Goal: Complete application form

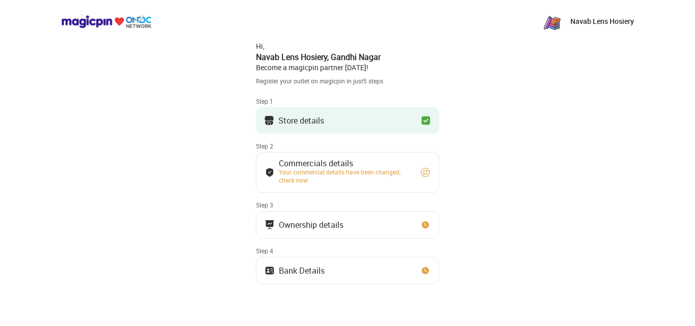
click at [387, 166] on div "Commercials details" at bounding box center [345, 163] width 132 height 5
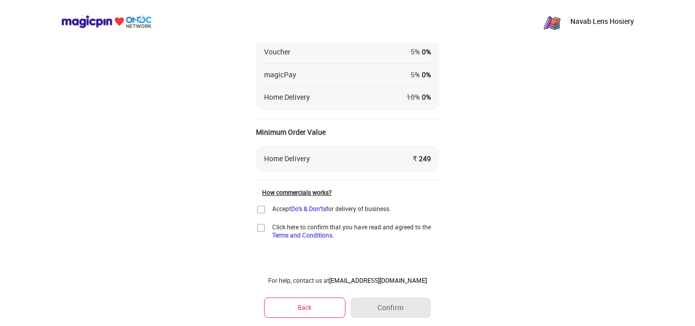
scroll to position [178, 0]
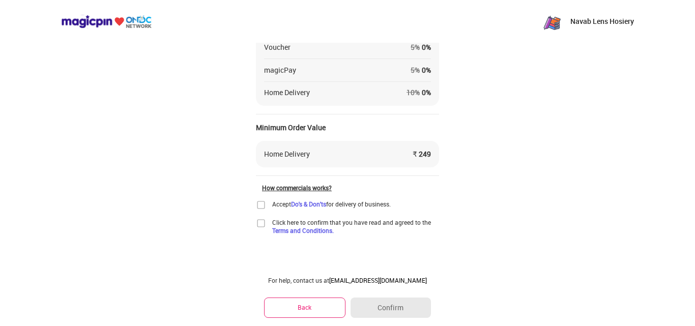
click at [284, 308] on button "Back" at bounding box center [304, 307] width 81 height 20
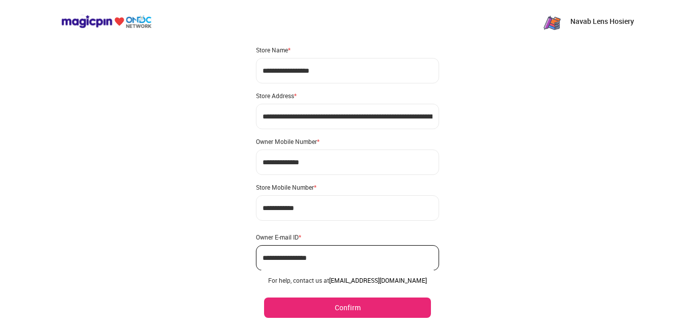
scroll to position [0, 0]
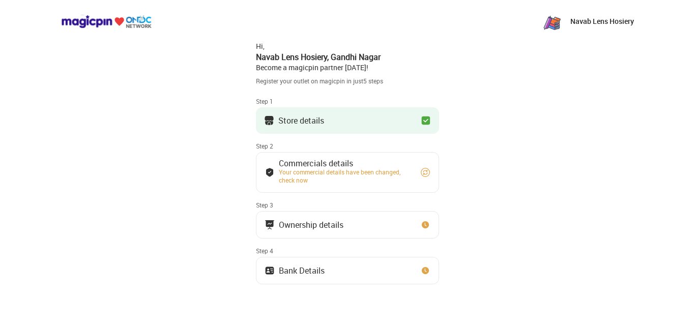
click at [589, 18] on p "Navab Lens Hosiery" at bounding box center [602, 21] width 64 height 10
click at [555, 25] on img at bounding box center [552, 21] width 20 height 20
click at [94, 20] on img at bounding box center [106, 22] width 91 height 14
click at [404, 230] on button "Ownership details" at bounding box center [347, 224] width 183 height 27
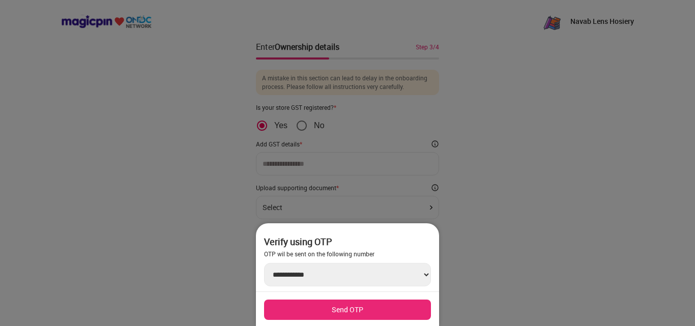
click at [517, 142] on div at bounding box center [347, 163] width 695 height 326
